Goal: Task Accomplishment & Management: Manage account settings

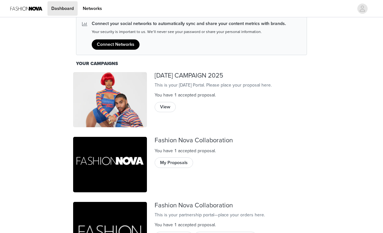
scroll to position [6, 0]
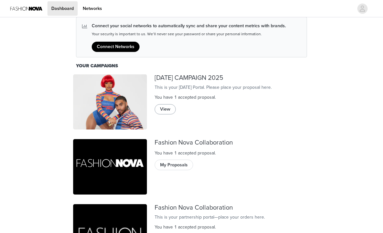
click at [166, 113] on button "View" at bounding box center [164, 109] width 21 height 10
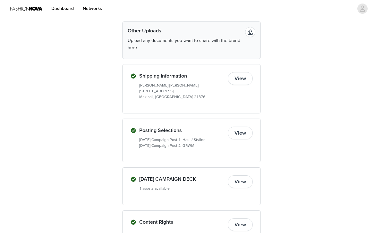
scroll to position [273, 0]
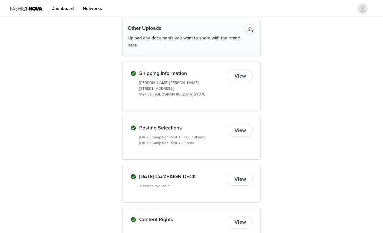
click at [247, 132] on button "View" at bounding box center [239, 130] width 25 height 13
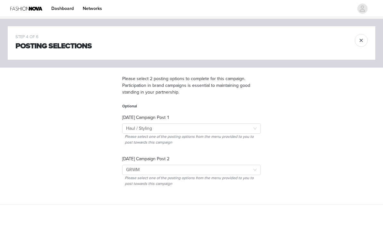
click at [360, 45] on button "button" at bounding box center [360, 40] width 13 height 13
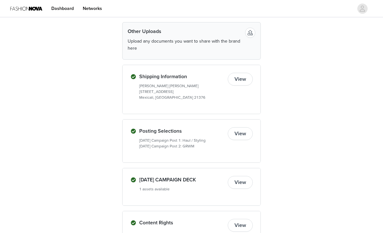
scroll to position [273, 0]
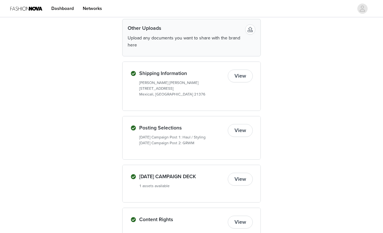
click at [241, 179] on button "View" at bounding box center [239, 179] width 25 height 13
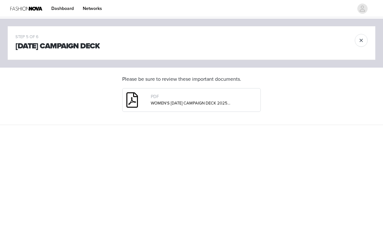
click at [251, 103] on div "PDF WOMEN'S HALLOWEEN CAMPAIGN DECK 2025.pdf" at bounding box center [204, 100] width 112 height 18
click at [222, 104] on link "WOMEN'S HALLOWEEN CAMPAIGN DECK 2025.pdf" at bounding box center [192, 103] width 83 height 5
click at [362, 37] on button "button" at bounding box center [360, 40] width 13 height 13
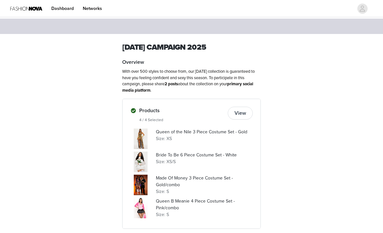
click at [201, 47] on h1 "HALLOWEEN CAMPAIGN 2025" at bounding box center [191, 48] width 138 height 12
click at [64, 12] on link "Dashboard" at bounding box center [62, 8] width 30 height 14
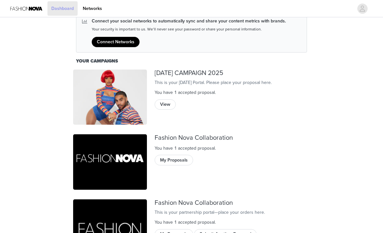
scroll to position [39, 0]
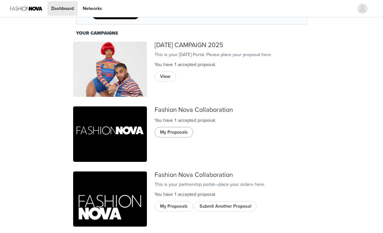
click at [184, 130] on button "My Proposals" at bounding box center [173, 132] width 38 height 10
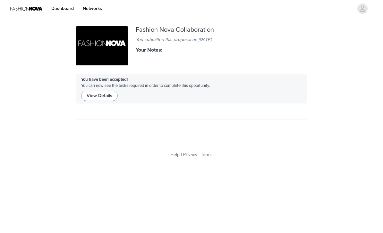
click at [111, 96] on button "View Details" at bounding box center [99, 96] width 37 height 10
click at [62, 8] on link "Dashboard" at bounding box center [62, 8] width 30 height 14
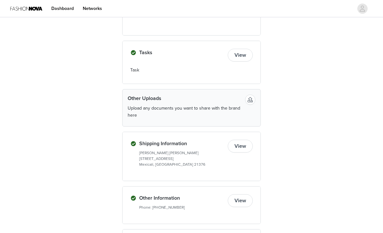
scroll to position [803, 0]
click at [229, 61] on div "Tasks View Task" at bounding box center [191, 62] width 138 height 43
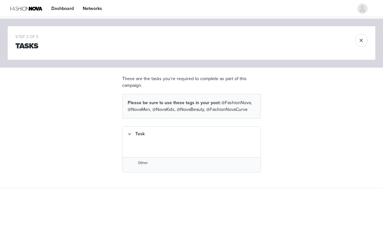
click at [130, 135] on icon "icon: right" at bounding box center [130, 134] width 4 height 4
click at [133, 132] on div "Task" at bounding box center [191, 134] width 138 height 15
click at [361, 40] on button "button" at bounding box center [360, 40] width 13 height 13
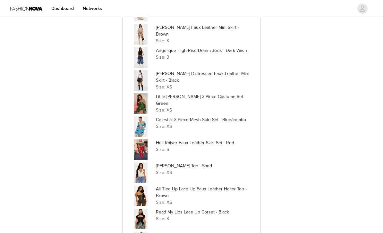
scroll to position [243, 0]
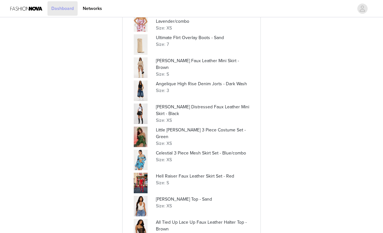
click at [66, 8] on link "Dashboard" at bounding box center [62, 8] width 30 height 14
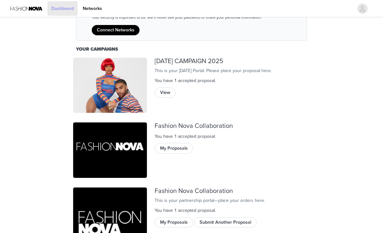
scroll to position [39, 0]
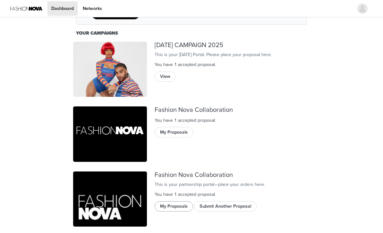
click at [179, 211] on button "My Proposals" at bounding box center [173, 206] width 38 height 10
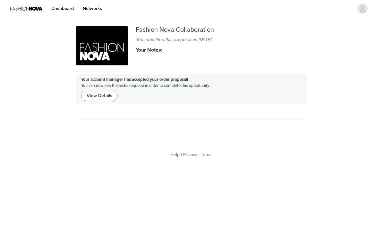
click at [108, 94] on button "View Details" at bounding box center [99, 96] width 37 height 10
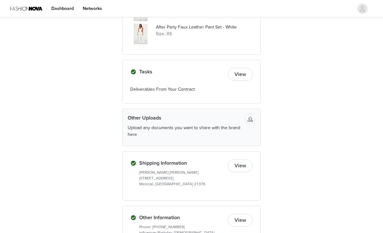
scroll to position [482, 0]
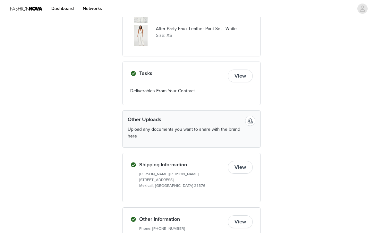
click at [246, 78] on button "View" at bounding box center [239, 76] width 25 height 13
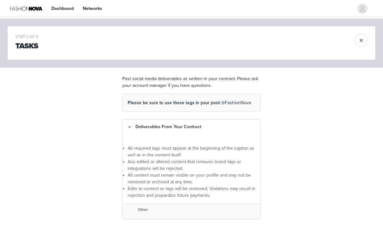
scroll to position [2, 0]
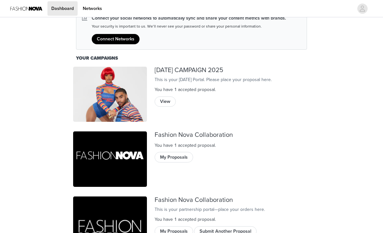
scroll to position [34, 0]
